Goal: Task Accomplishment & Management: Manage account settings

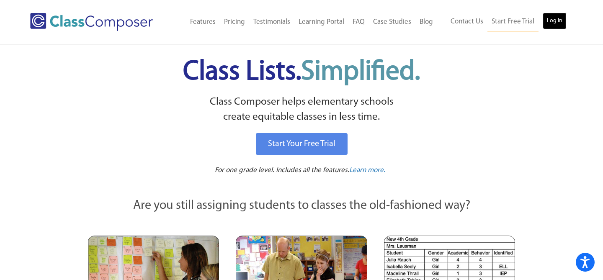
click at [554, 22] on link "Log In" at bounding box center [555, 21] width 24 height 17
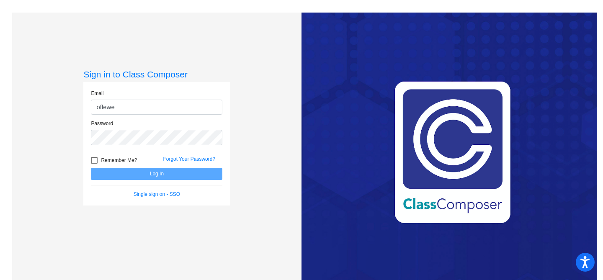
type input "[EMAIL_ADDRESS][DOMAIN_NAME]"
click at [194, 155] on div "Forgot Your Password?" at bounding box center [193, 161] width 72 height 13
click at [193, 160] on link "Forgot Your Password?" at bounding box center [189, 159] width 52 height 6
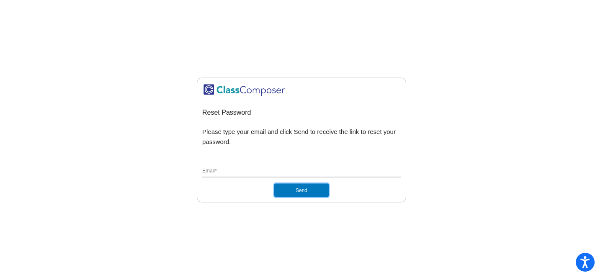
click at [308, 190] on button "Send" at bounding box center [301, 190] width 54 height 13
click at [255, 172] on input "Email *" at bounding box center [301, 172] width 198 height 8
type input "oflewelling@lasd.net"
click at [294, 188] on button "Send" at bounding box center [301, 190] width 54 height 13
